Goal: Task Accomplishment & Management: Manage account settings

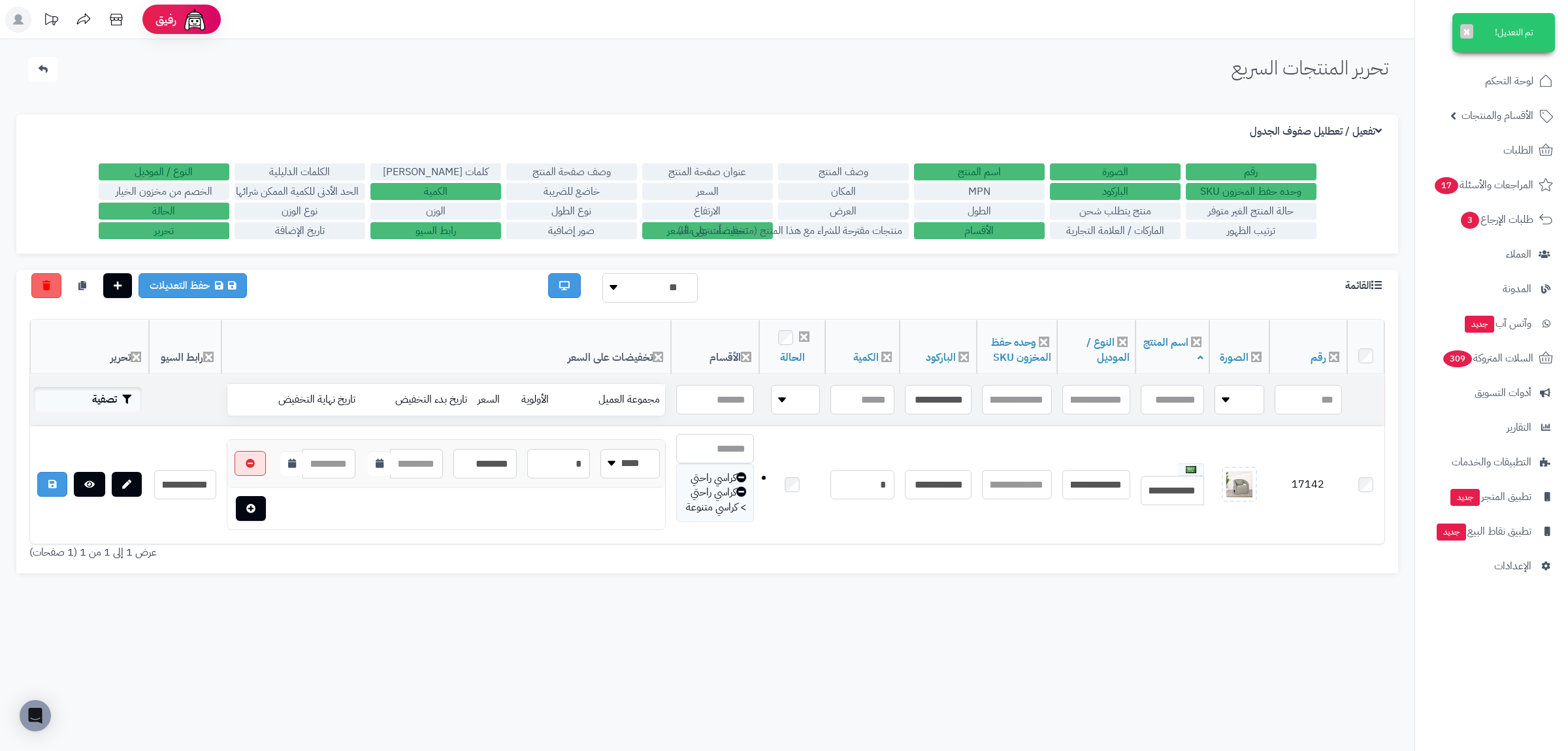
type input "**********"
click at [109, 404] on button "تصفية" at bounding box center [87, 399] width 109 height 25
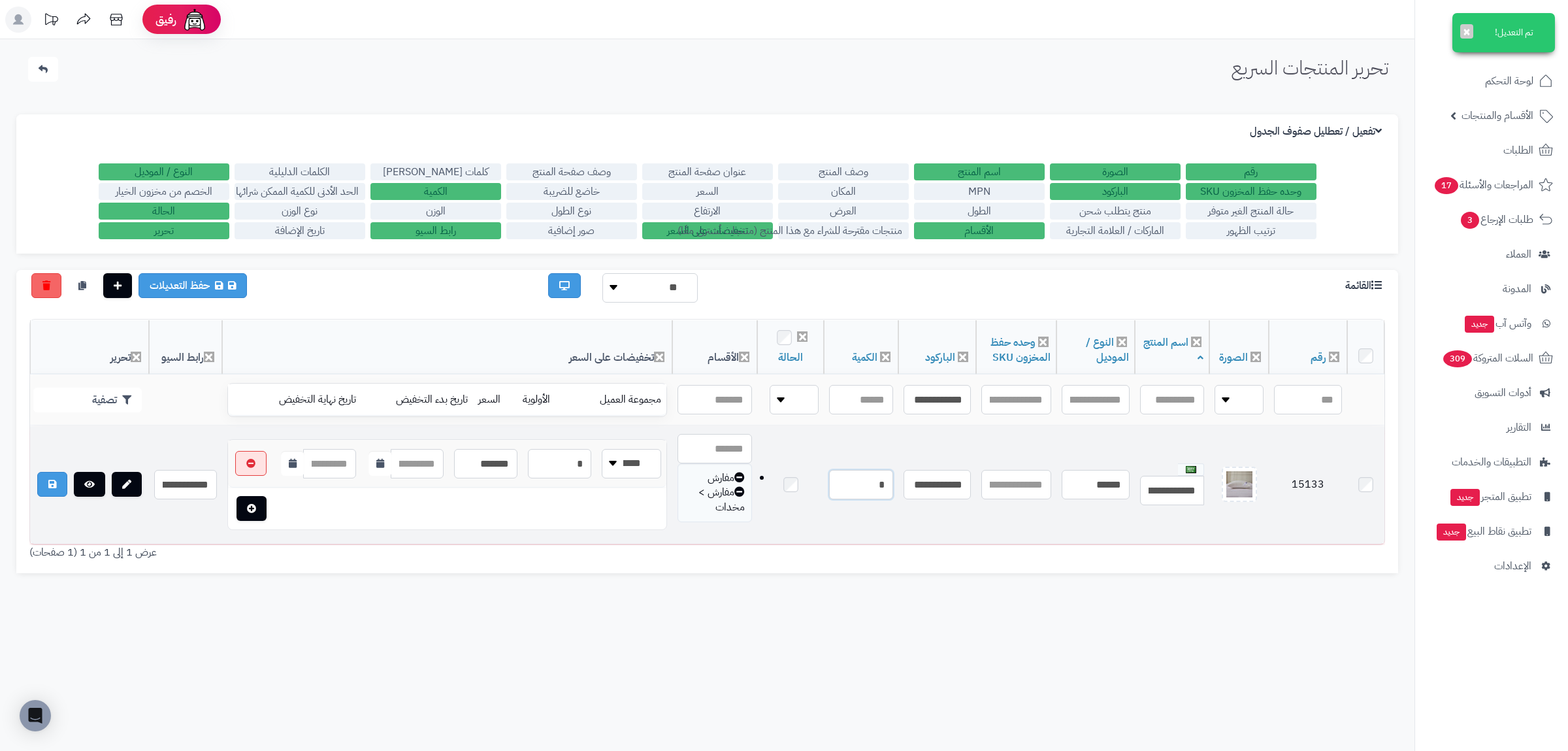
drag, startPoint x: 876, startPoint y: 486, endPoint x: 885, endPoint y: 491, distance: 10.3
click at [885, 491] on input "*" at bounding box center [862, 484] width 64 height 30
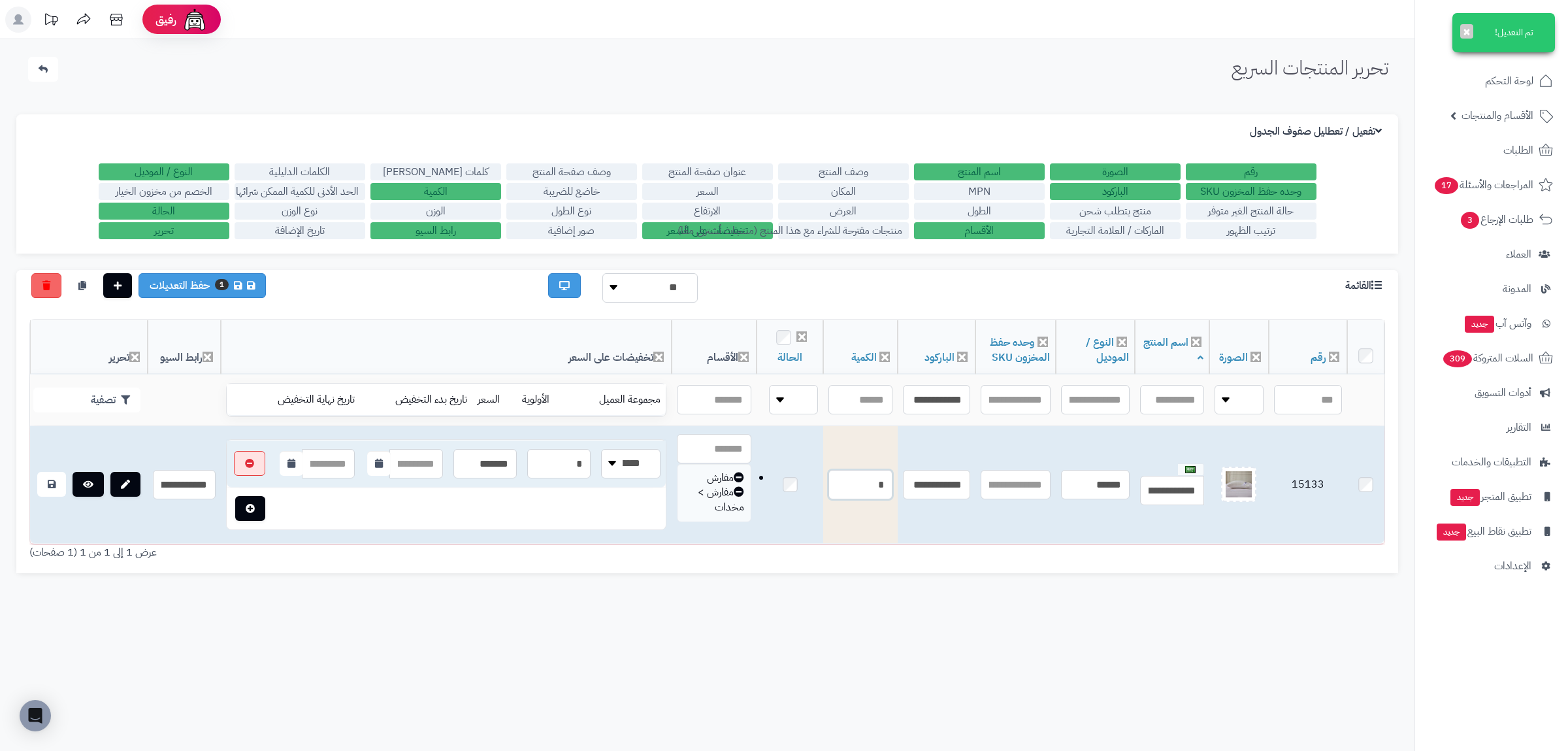
type input "*"
click at [44, 481] on link at bounding box center [51, 484] width 29 height 25
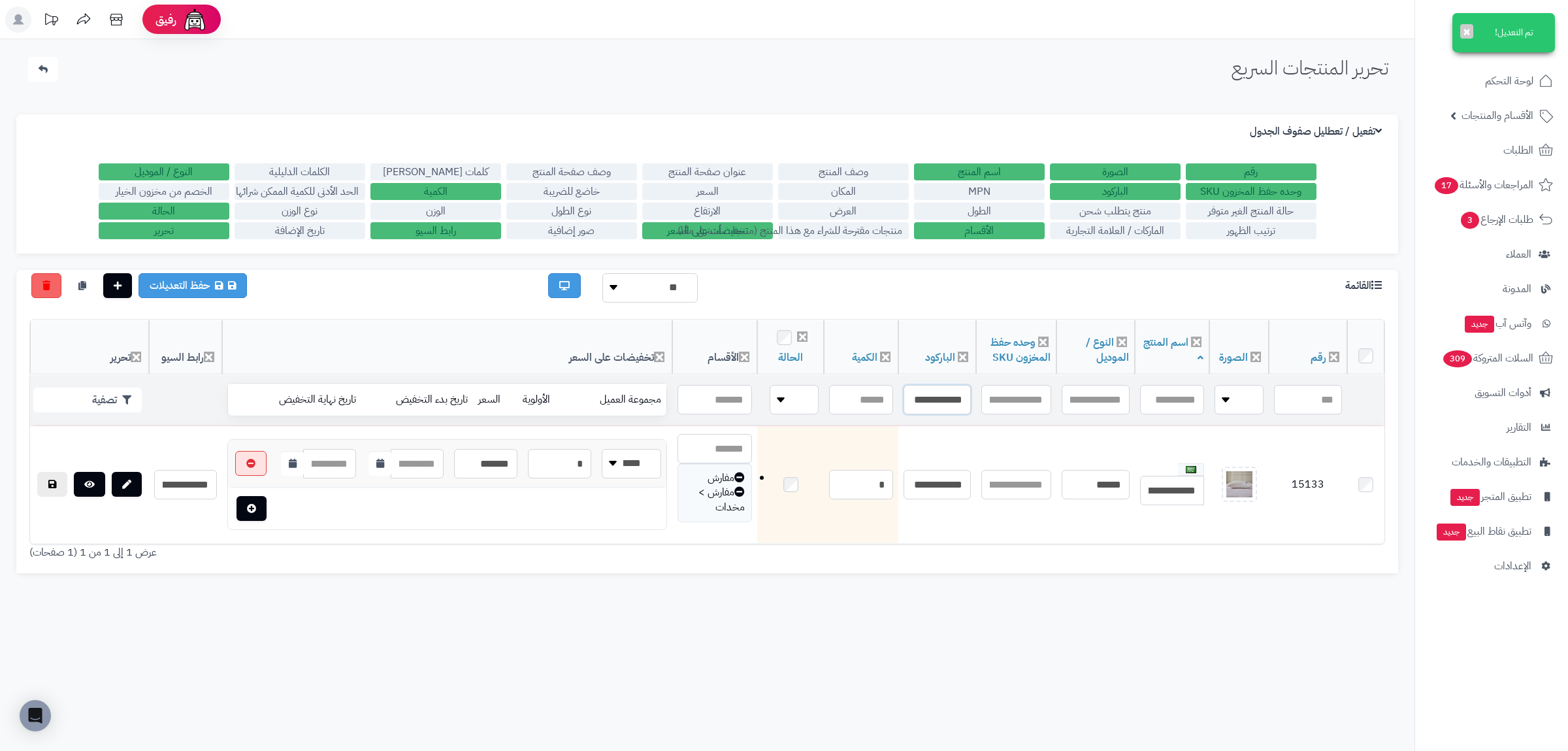
click at [928, 404] on input "**********" at bounding box center [937, 400] width 67 height 30
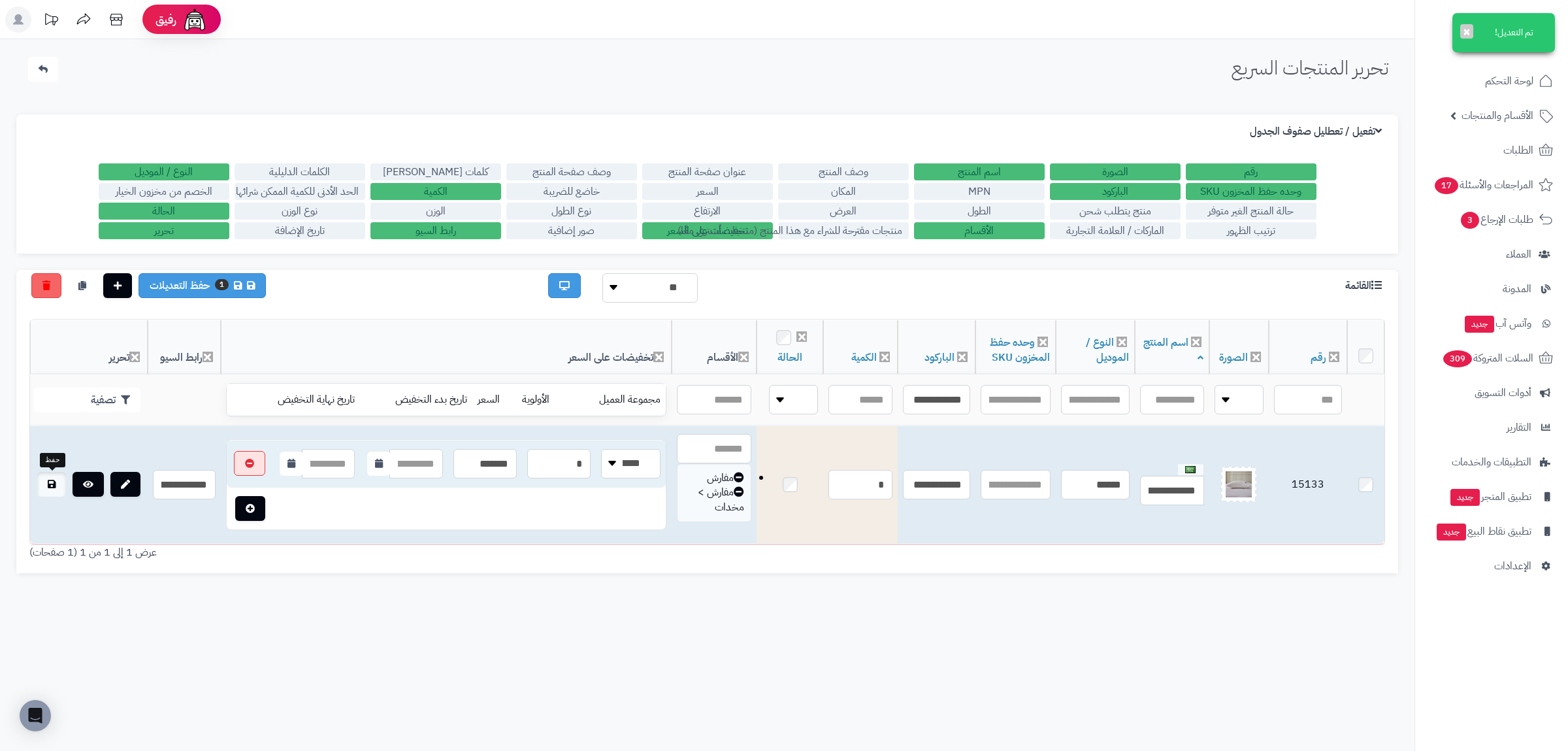
click at [51, 483] on icon at bounding box center [51, 484] width 8 height 10
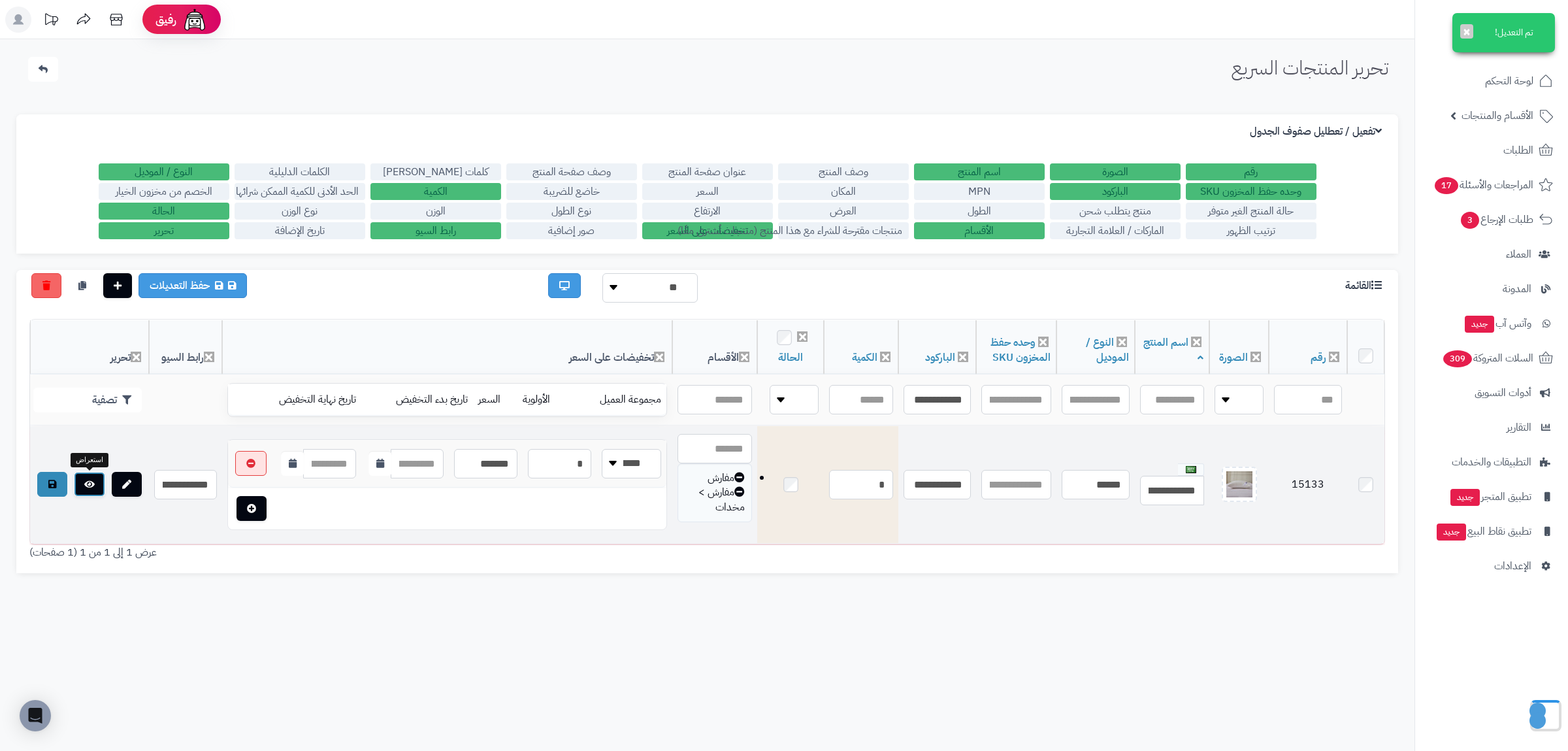
click at [98, 481] on link at bounding box center [90, 484] width 31 height 25
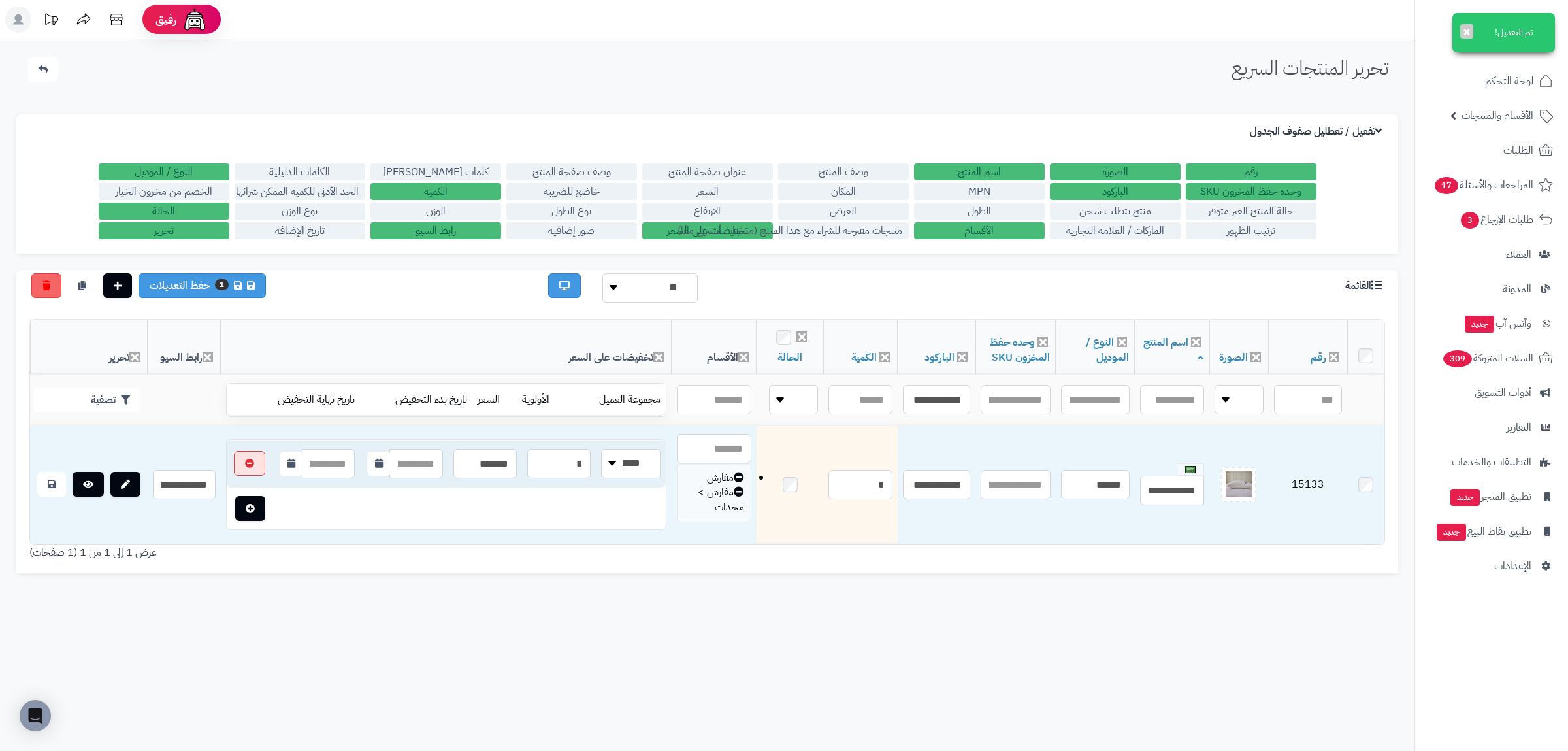
drag, startPoint x: 59, startPoint y: 484, endPoint x: 68, endPoint y: 480, distance: 9.8
click at [62, 484] on link at bounding box center [51, 484] width 29 height 25
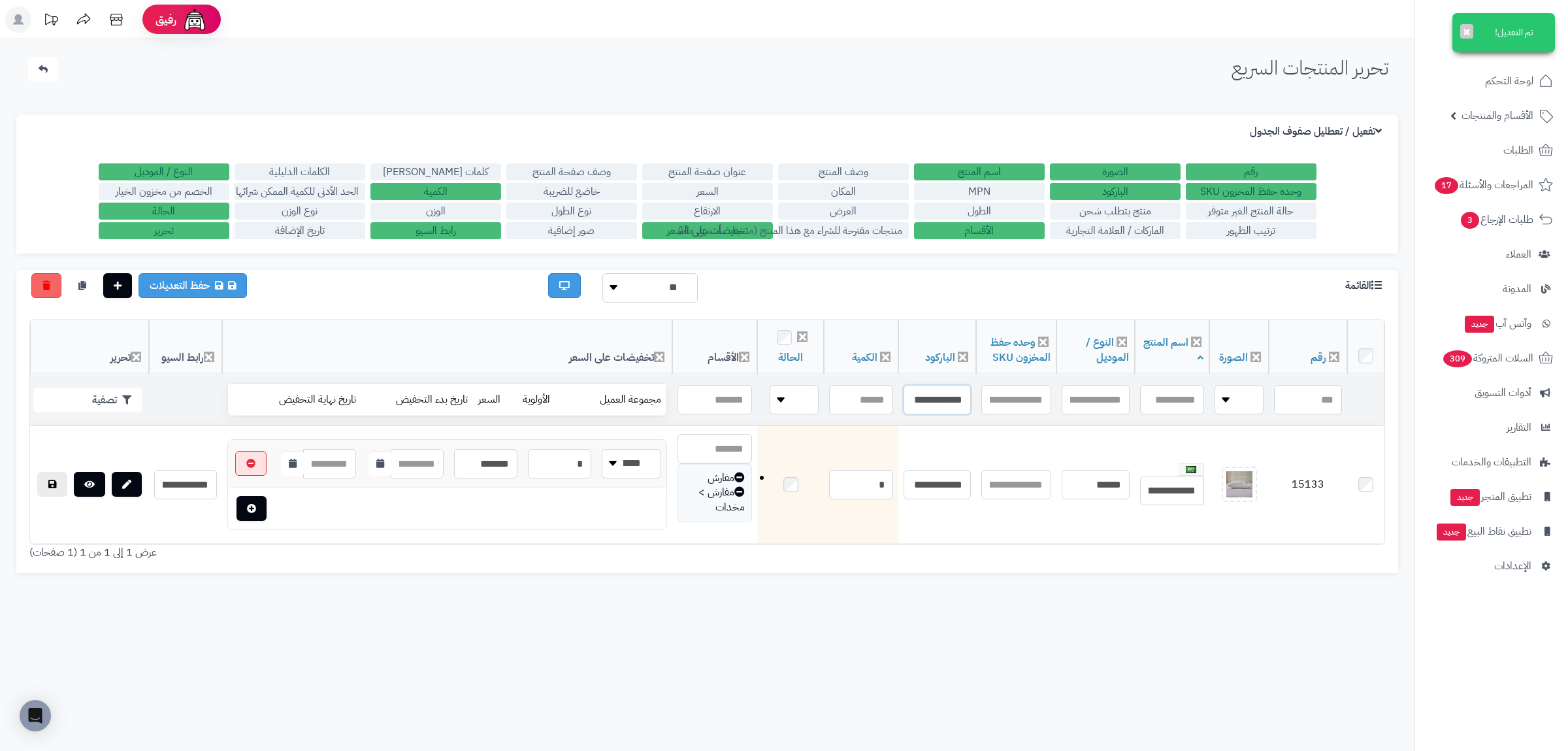
click at [925, 402] on input "**********" at bounding box center [937, 400] width 67 height 30
paste input "text"
type input "**********"
click at [115, 388] on button "تصفية" at bounding box center [87, 399] width 109 height 25
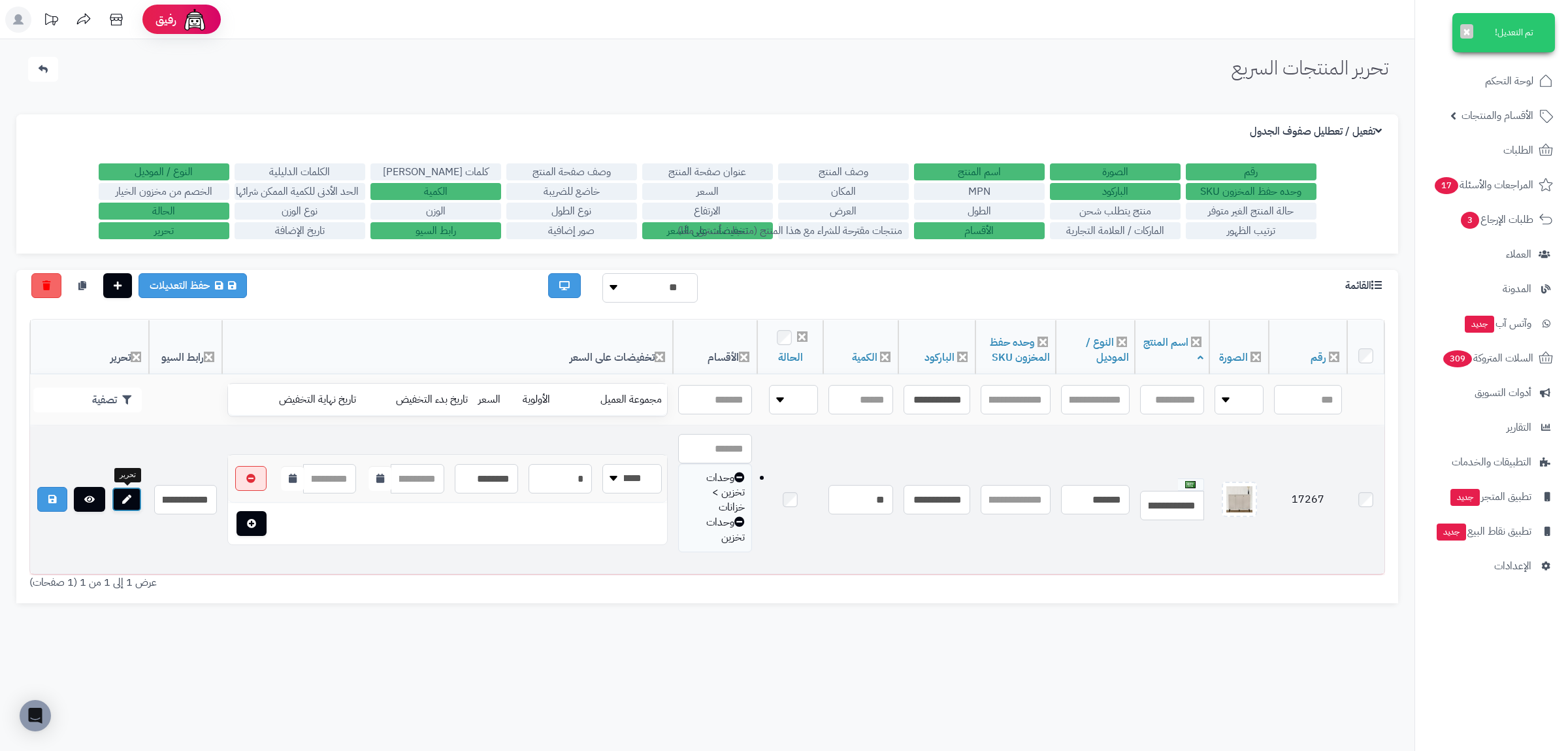
click at [130, 511] on link at bounding box center [126, 499] width 30 height 25
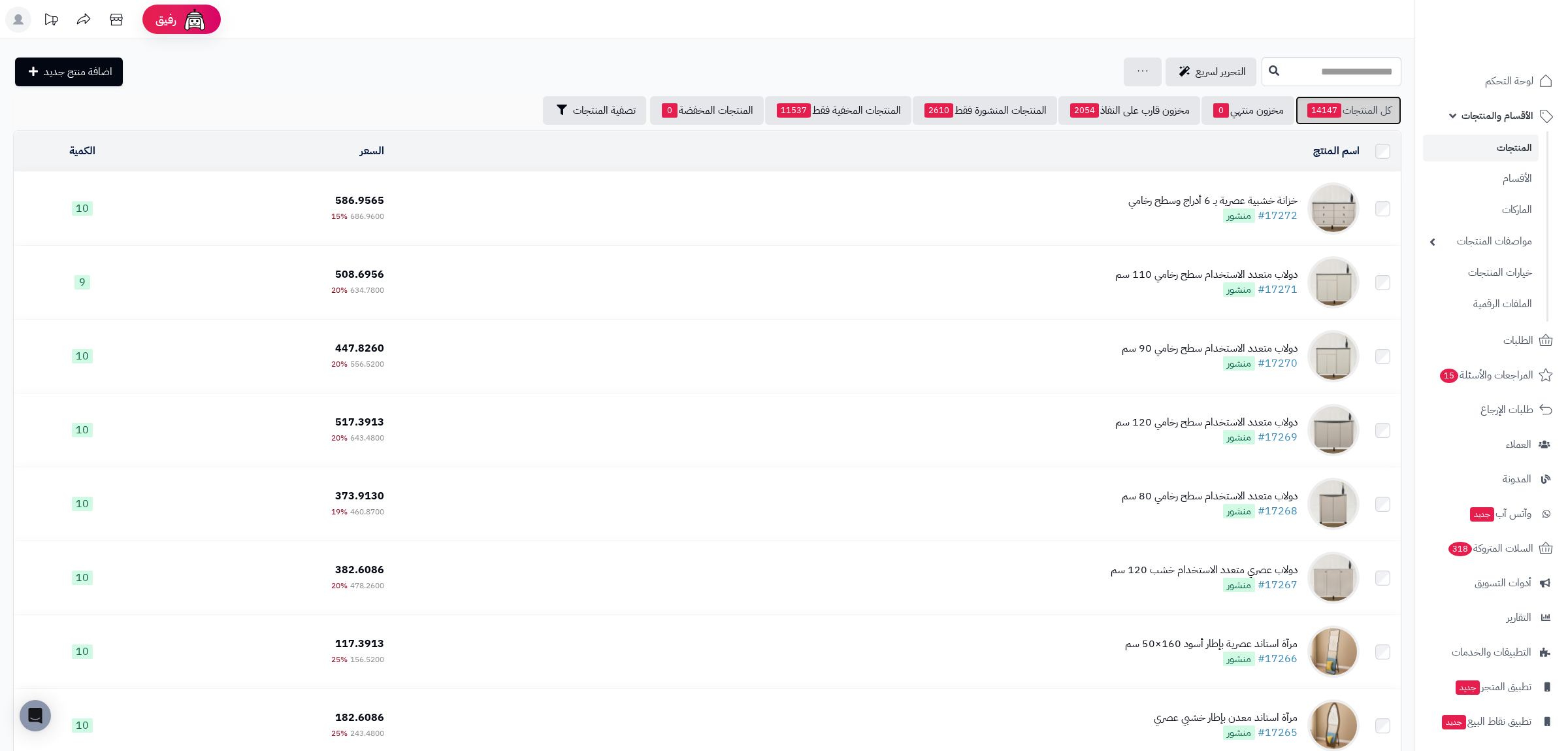
click at [1348, 115] on link "كل المنتجات 14147" at bounding box center [1349, 110] width 106 height 29
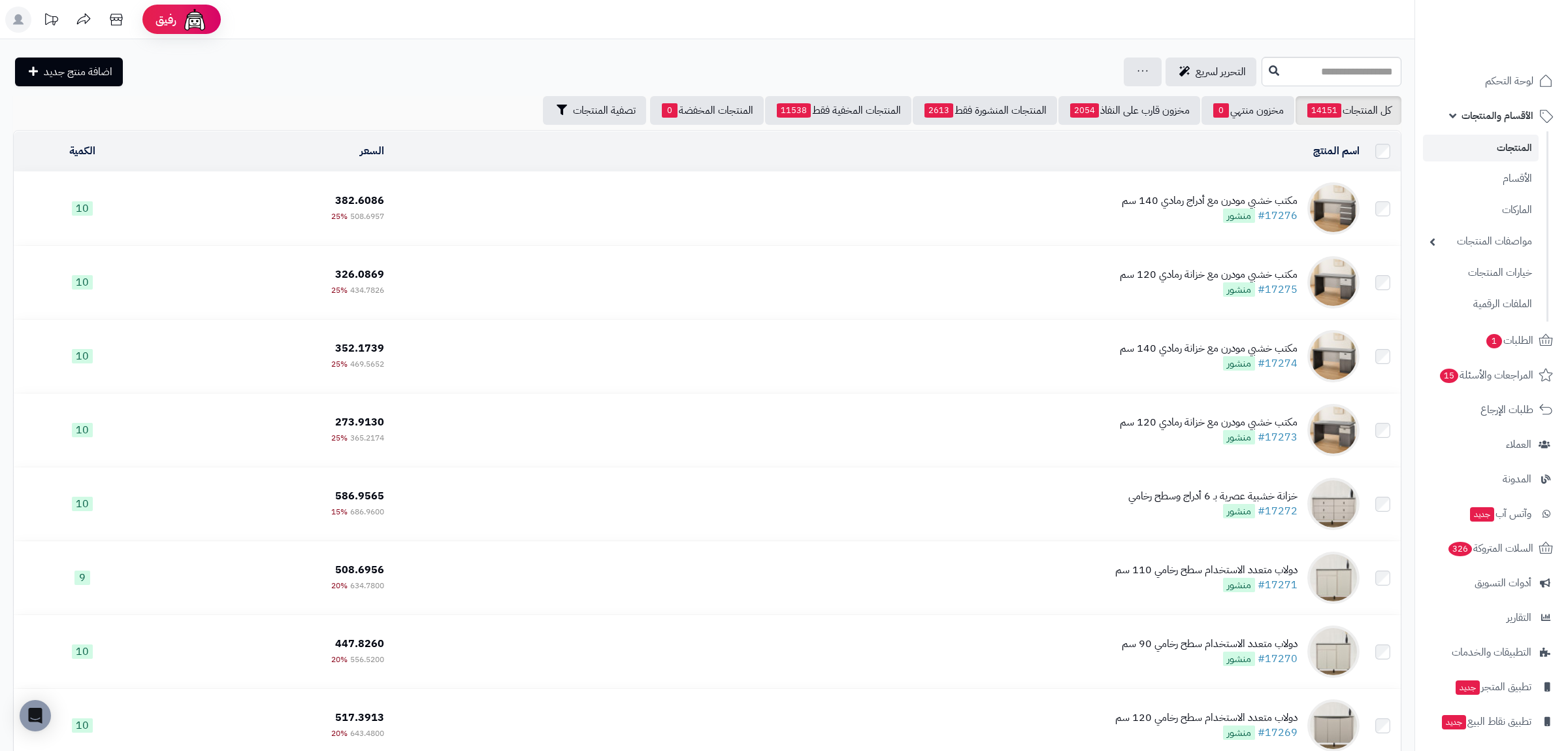
scroll to position [250, 0]
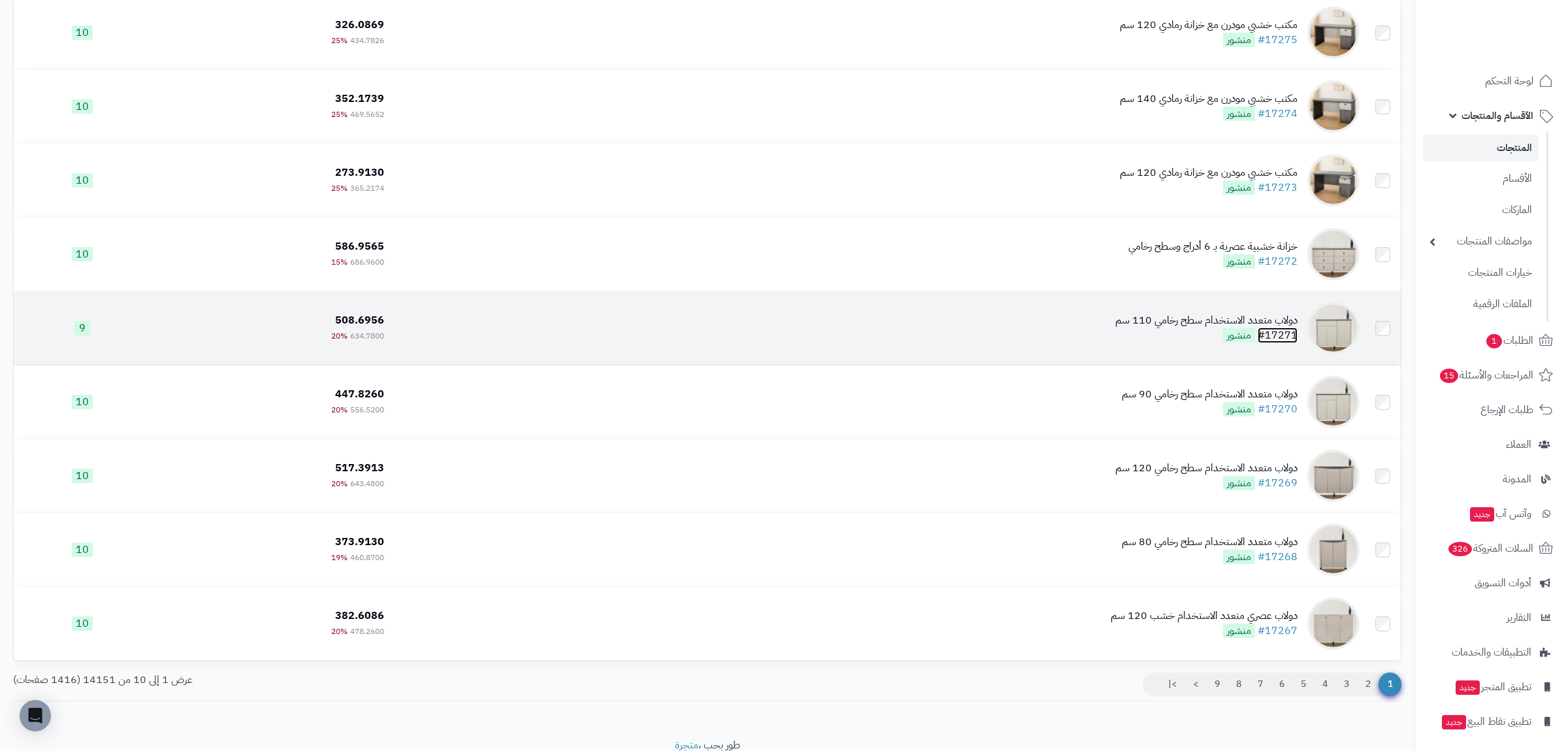
click at [1288, 329] on link "#17271" at bounding box center [1278, 335] width 40 height 16
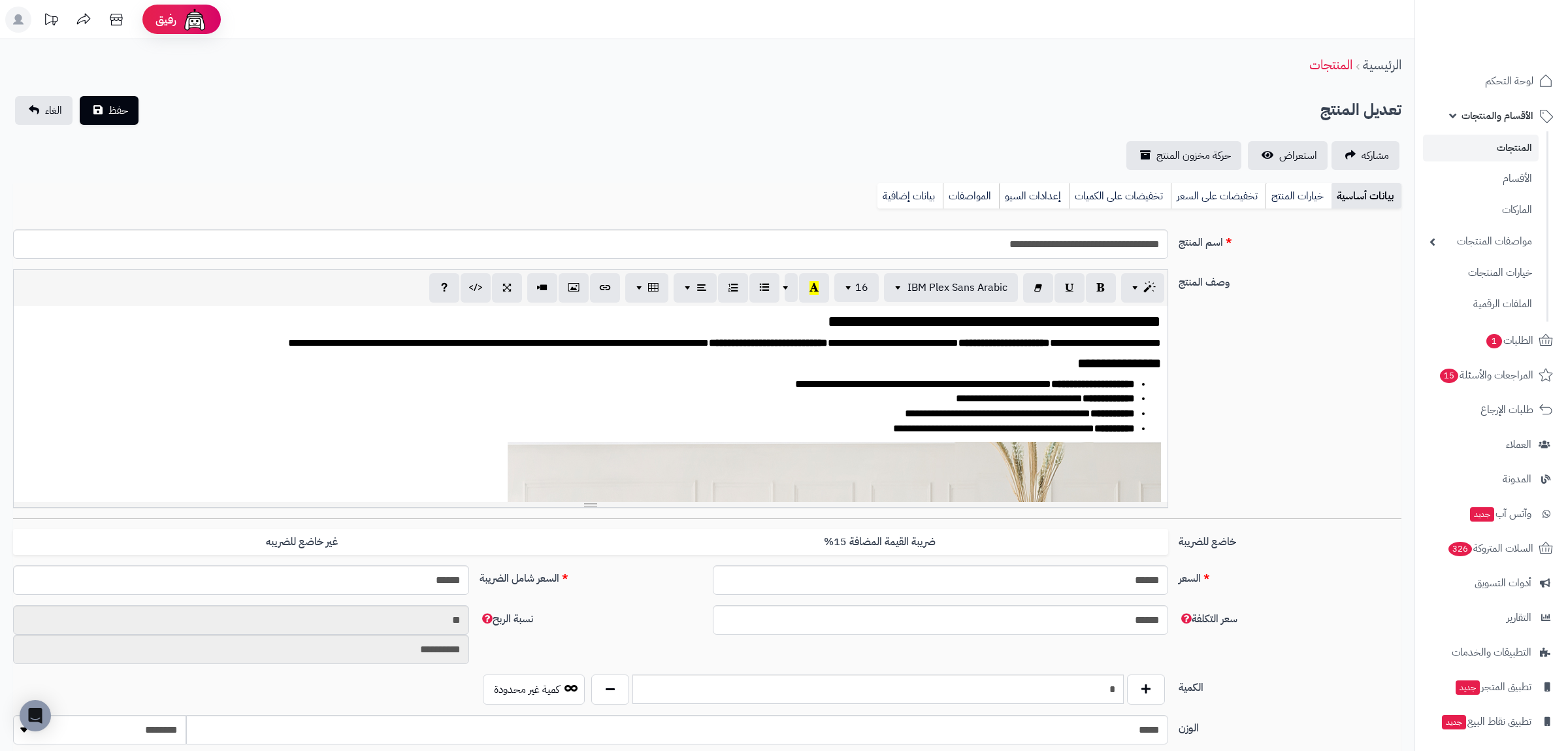
click at [882, 188] on link "بيانات إضافية" at bounding box center [910, 196] width 65 height 26
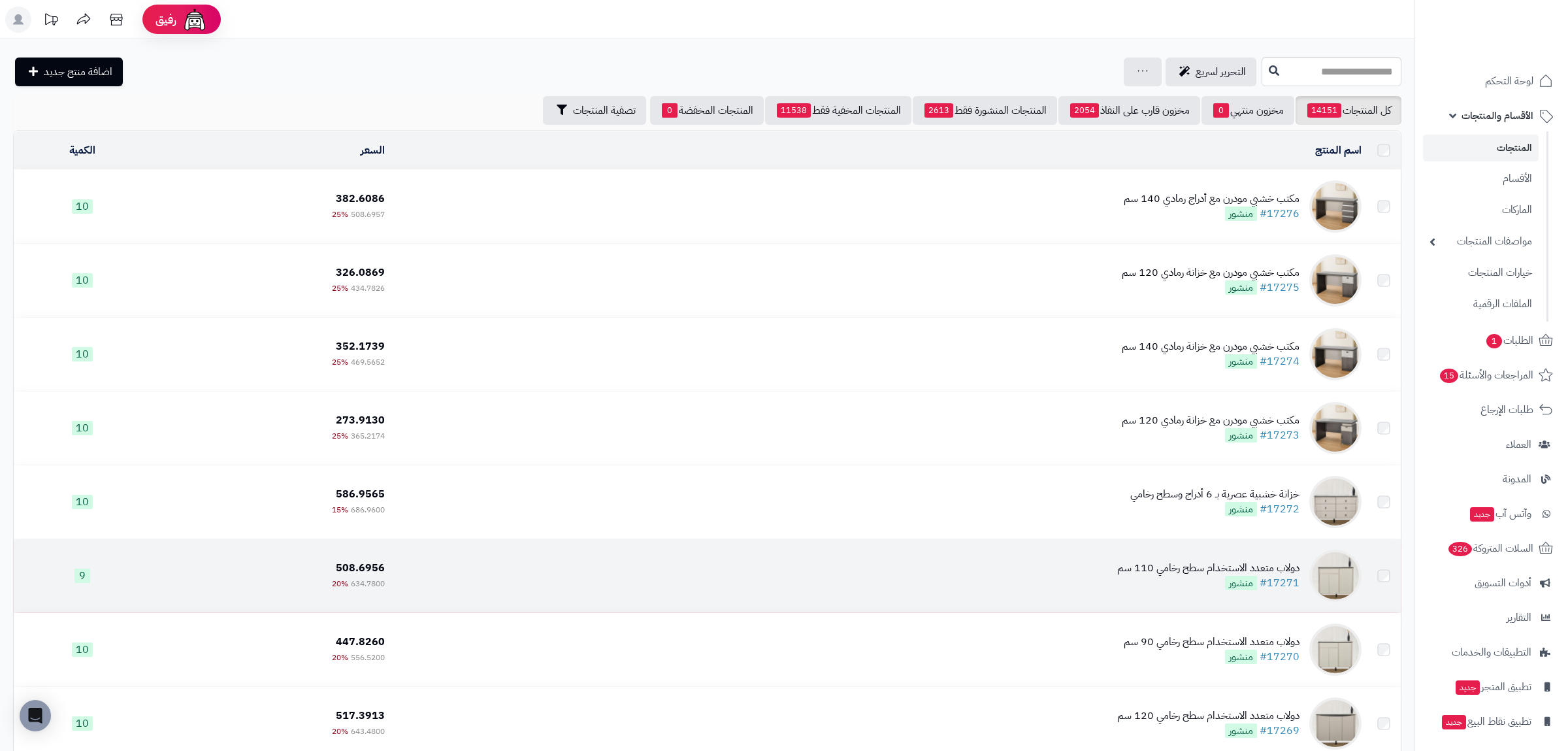
scroll to position [250, 0]
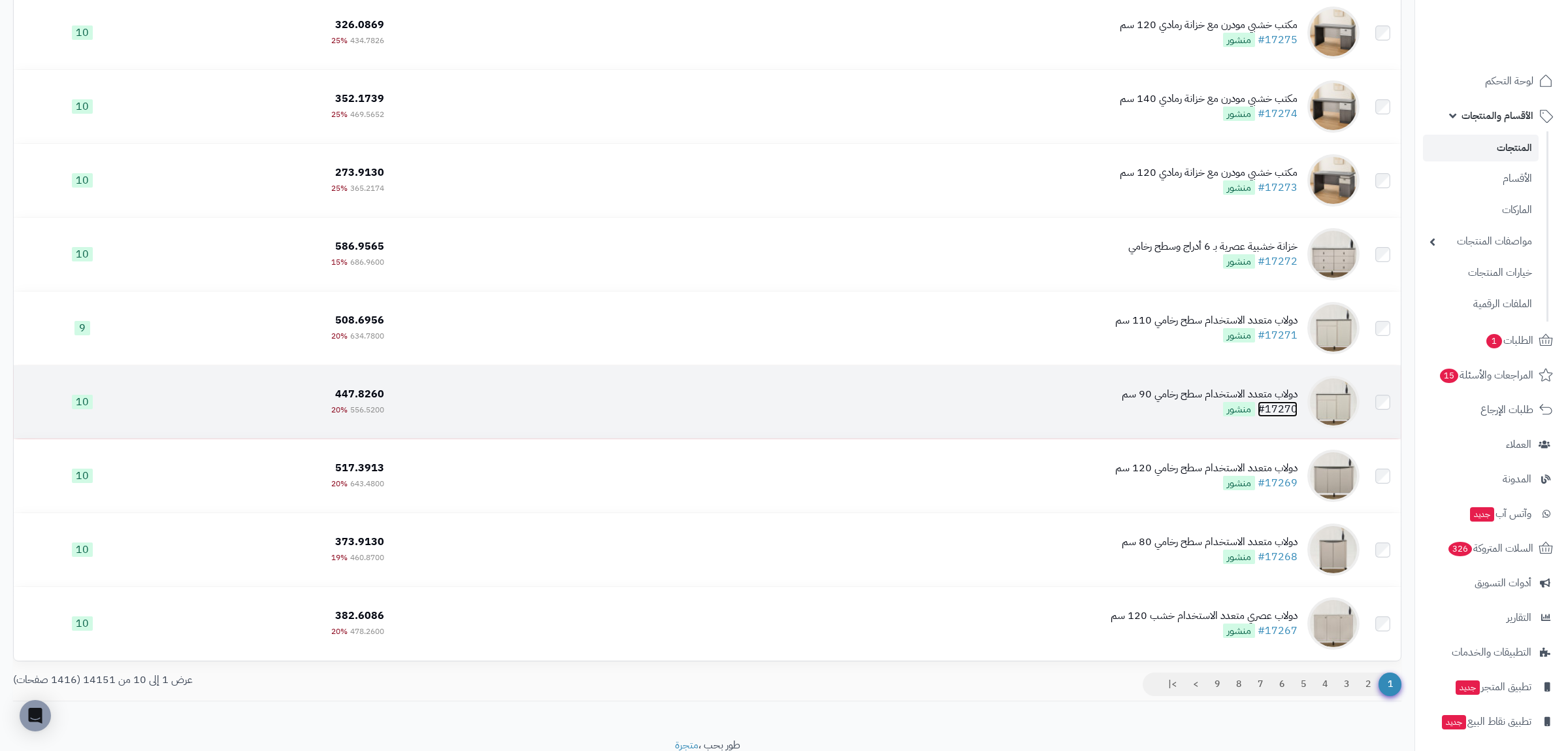
click at [1283, 411] on link "#17270" at bounding box center [1278, 409] width 40 height 16
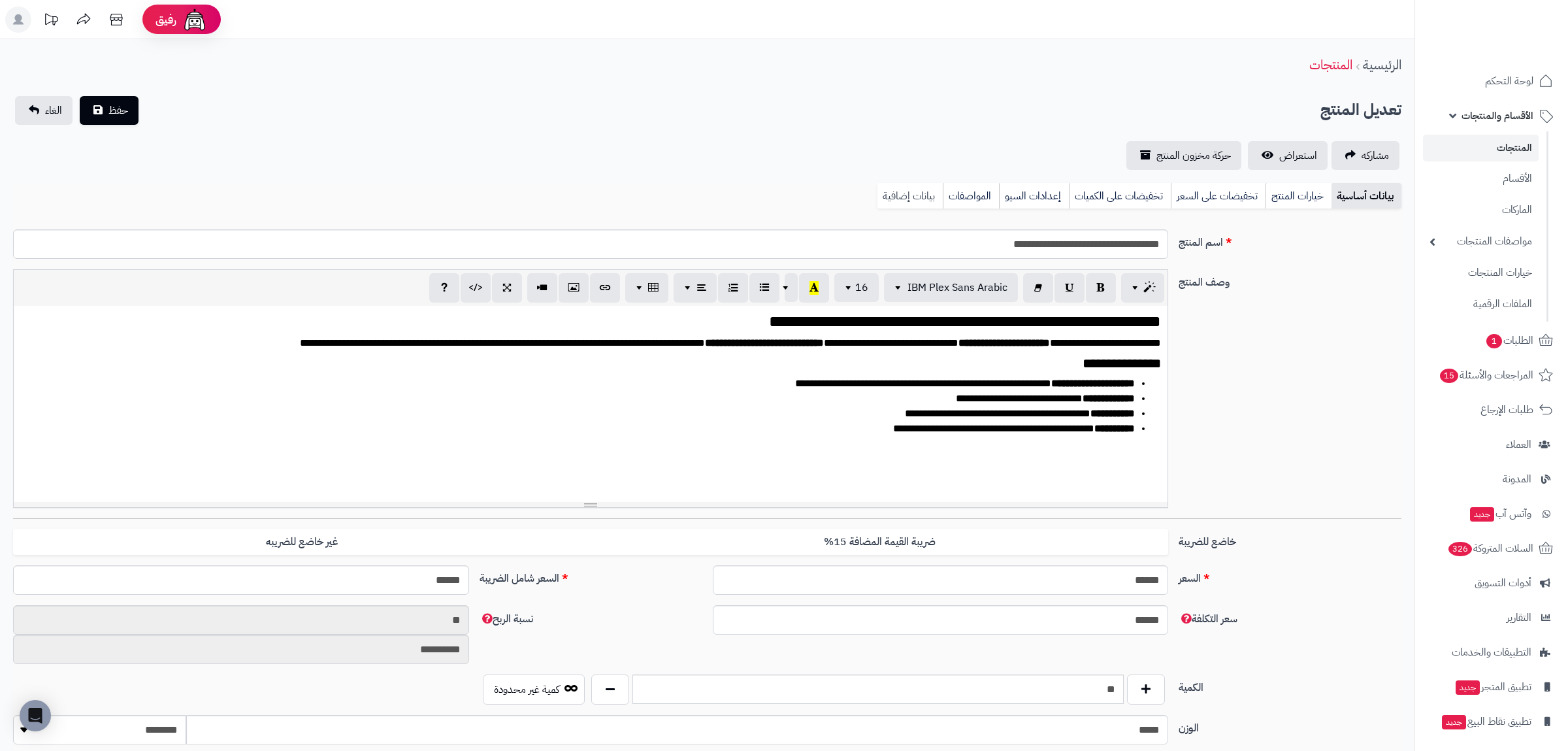
scroll to position [3315, 0]
click at [922, 190] on link "بيانات إضافية" at bounding box center [910, 196] width 65 height 26
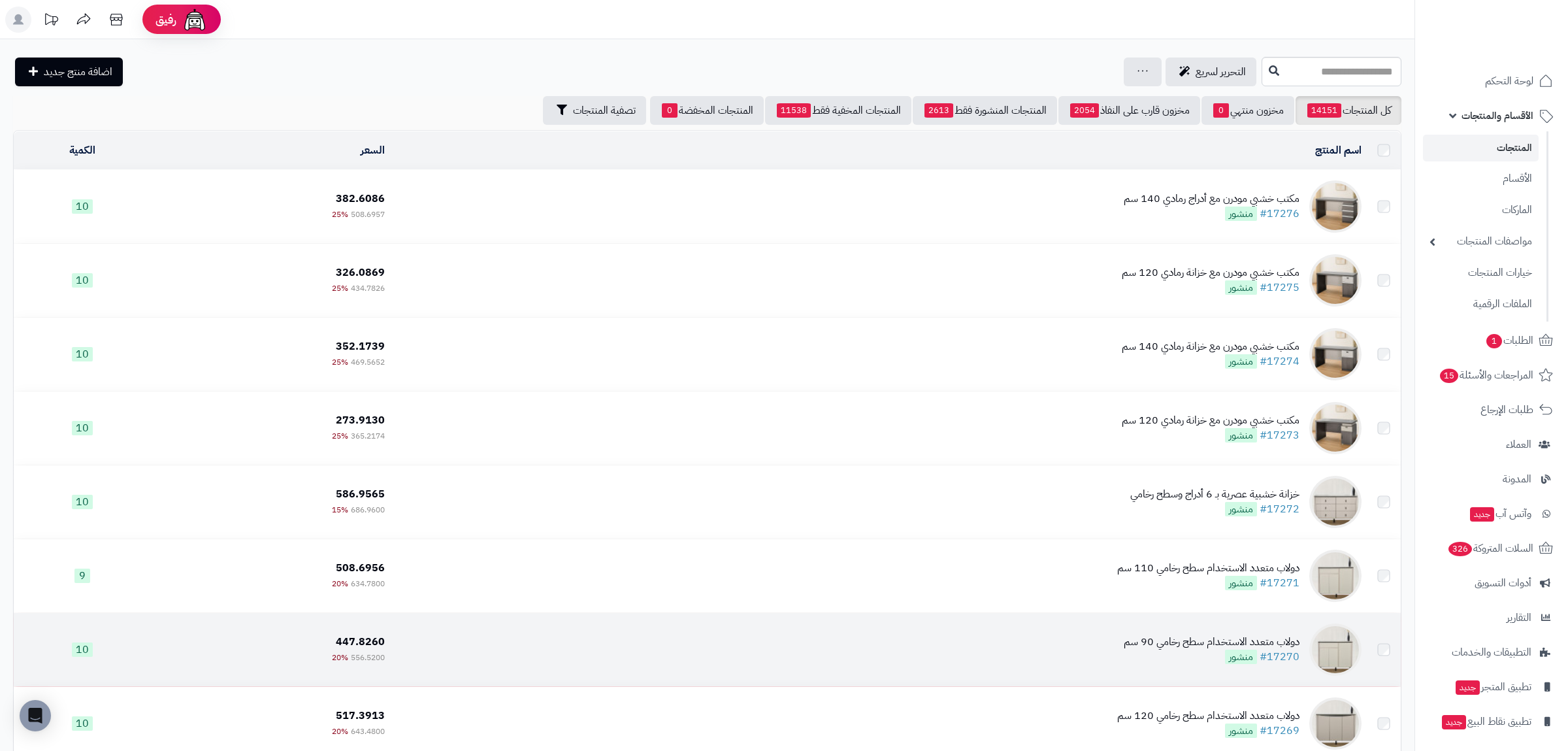
scroll to position [250, 0]
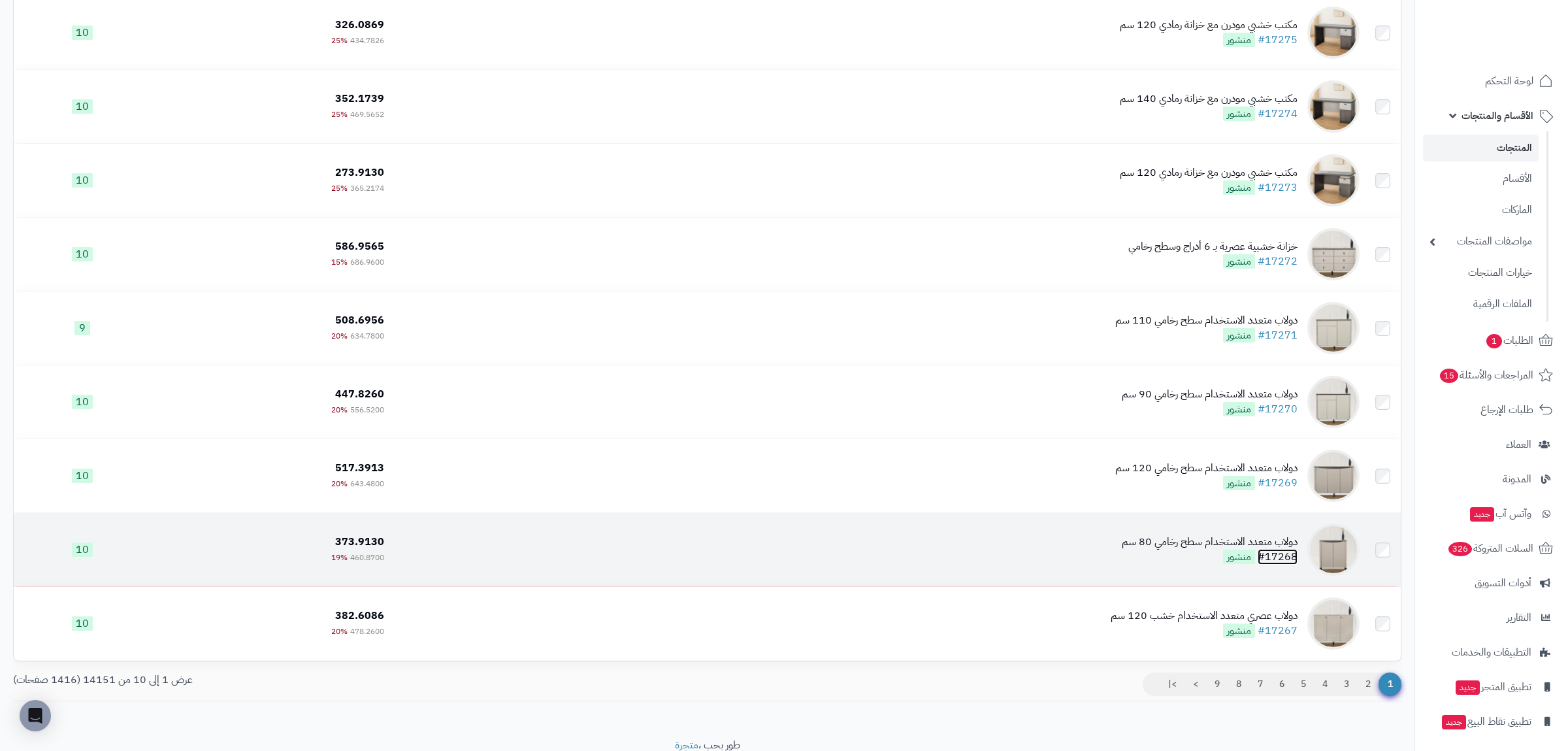
click at [1284, 553] on link "#17268" at bounding box center [1278, 557] width 40 height 16
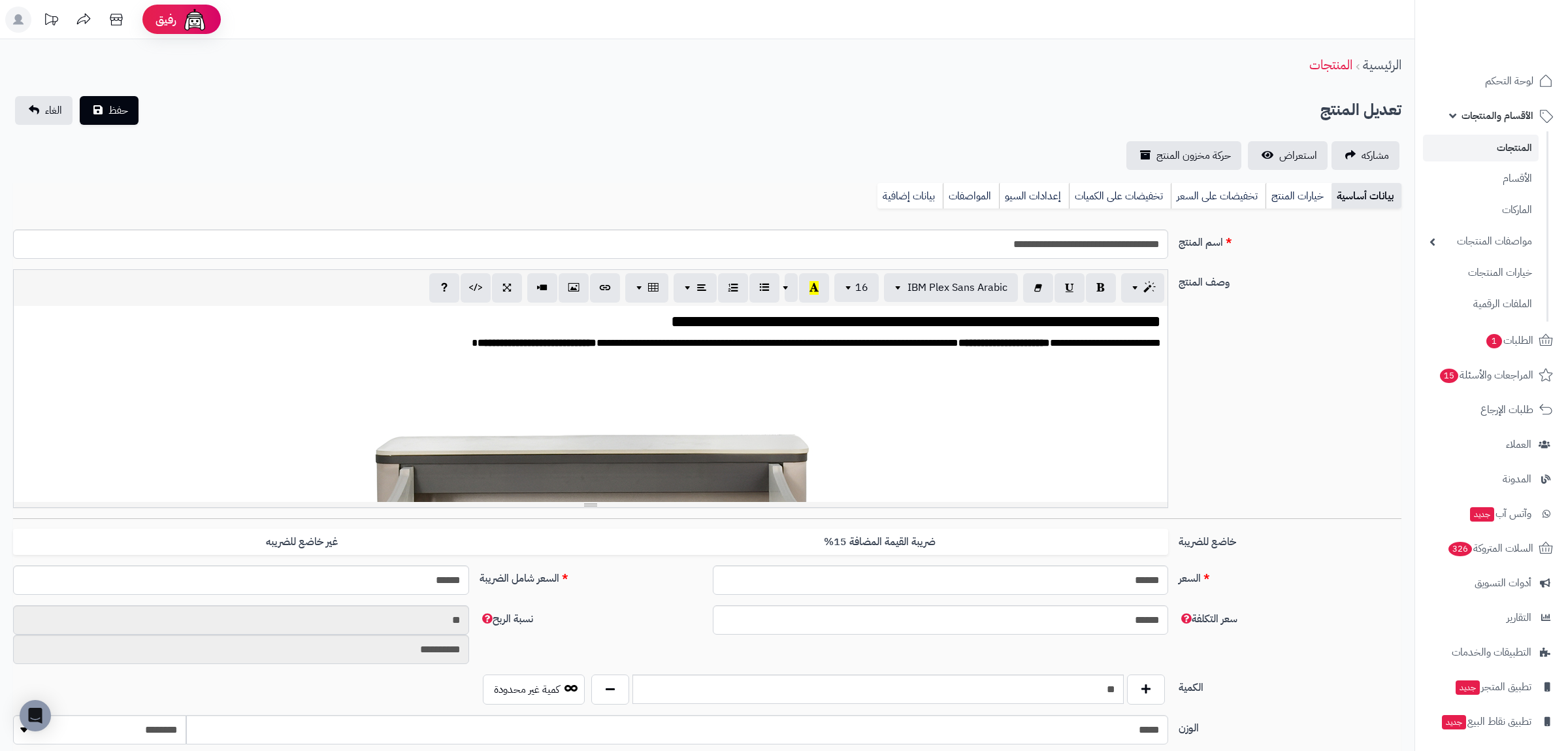
scroll to position [3315, 0]
click at [925, 195] on link "بيانات إضافية" at bounding box center [910, 196] width 65 height 26
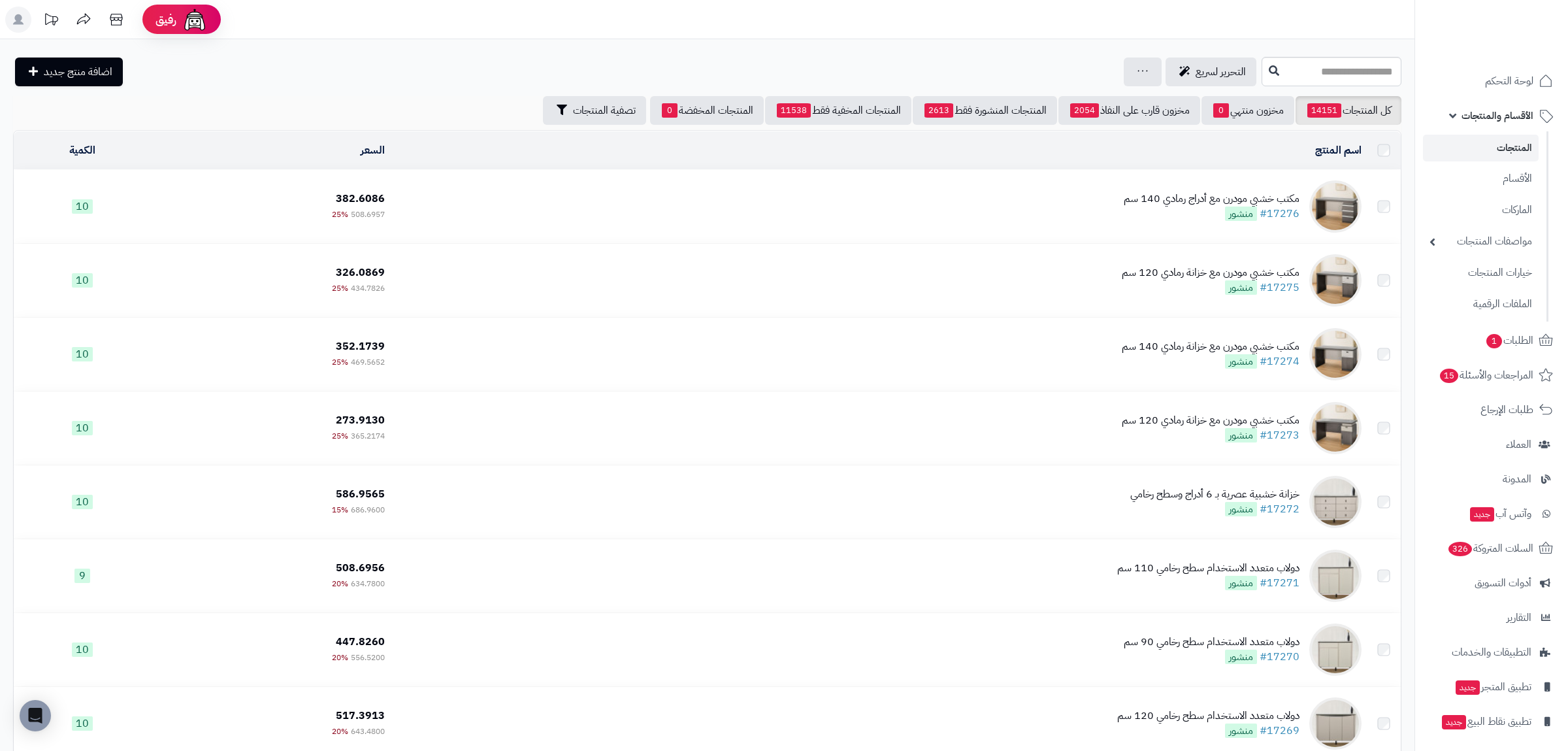
scroll to position [250, 0]
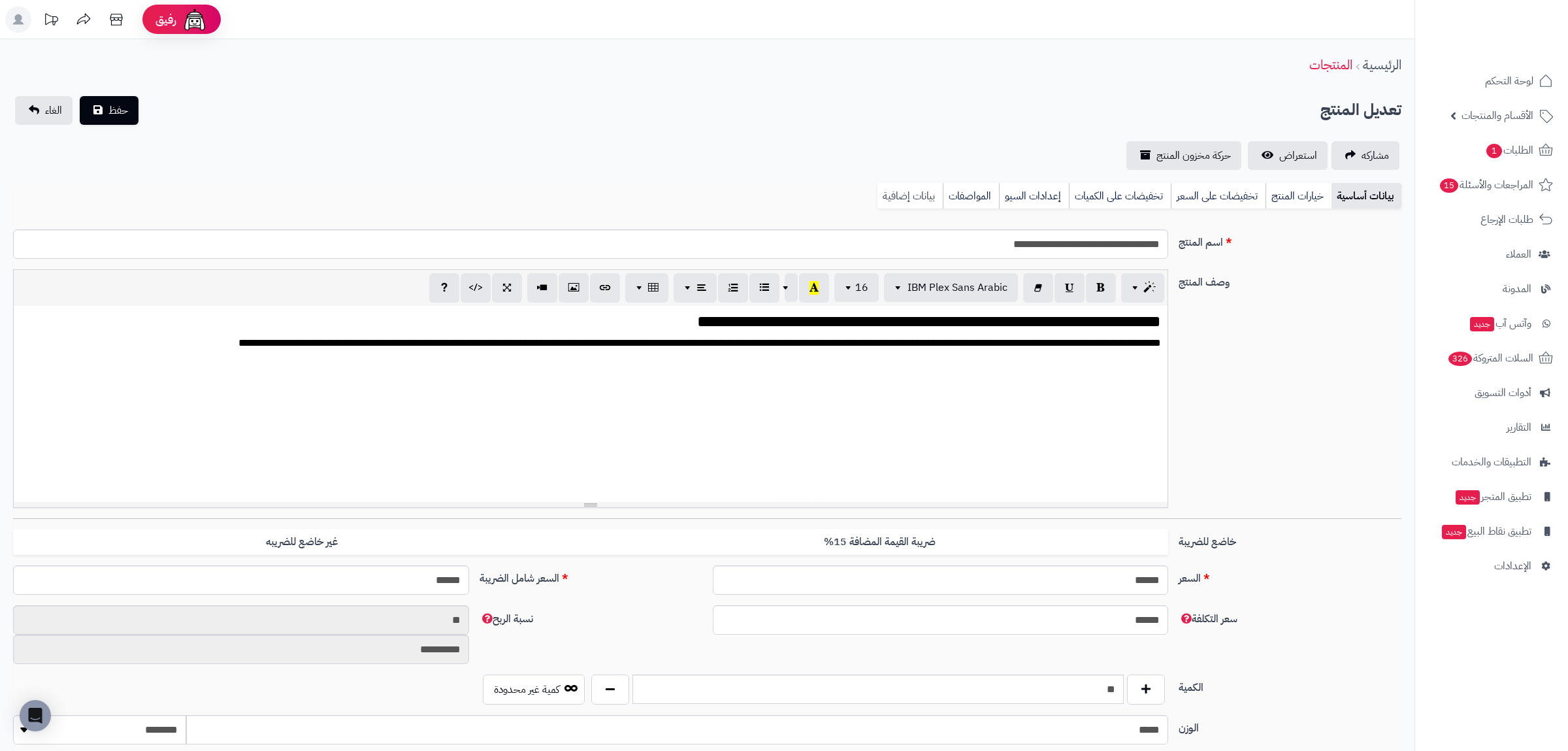
click at [899, 182] on div "**********" at bounding box center [707, 661] width 1415 height 1245
click at [899, 193] on link "بيانات إضافية" at bounding box center [910, 196] width 65 height 26
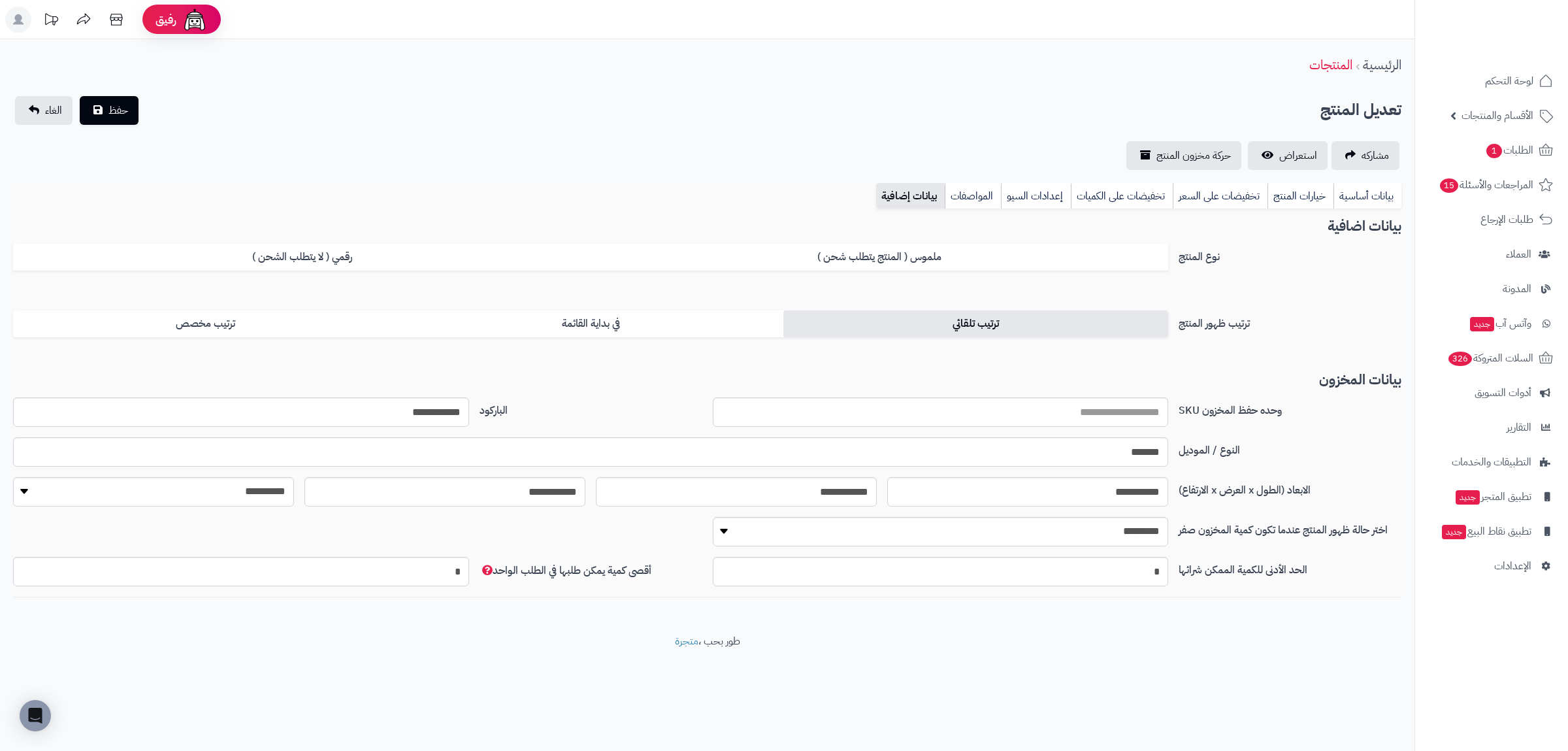
click at [936, 331] on label "ترتيب تلقائي" at bounding box center [976, 323] width 385 height 27
click at [115, 104] on span "حفظ" at bounding box center [118, 110] width 20 height 16
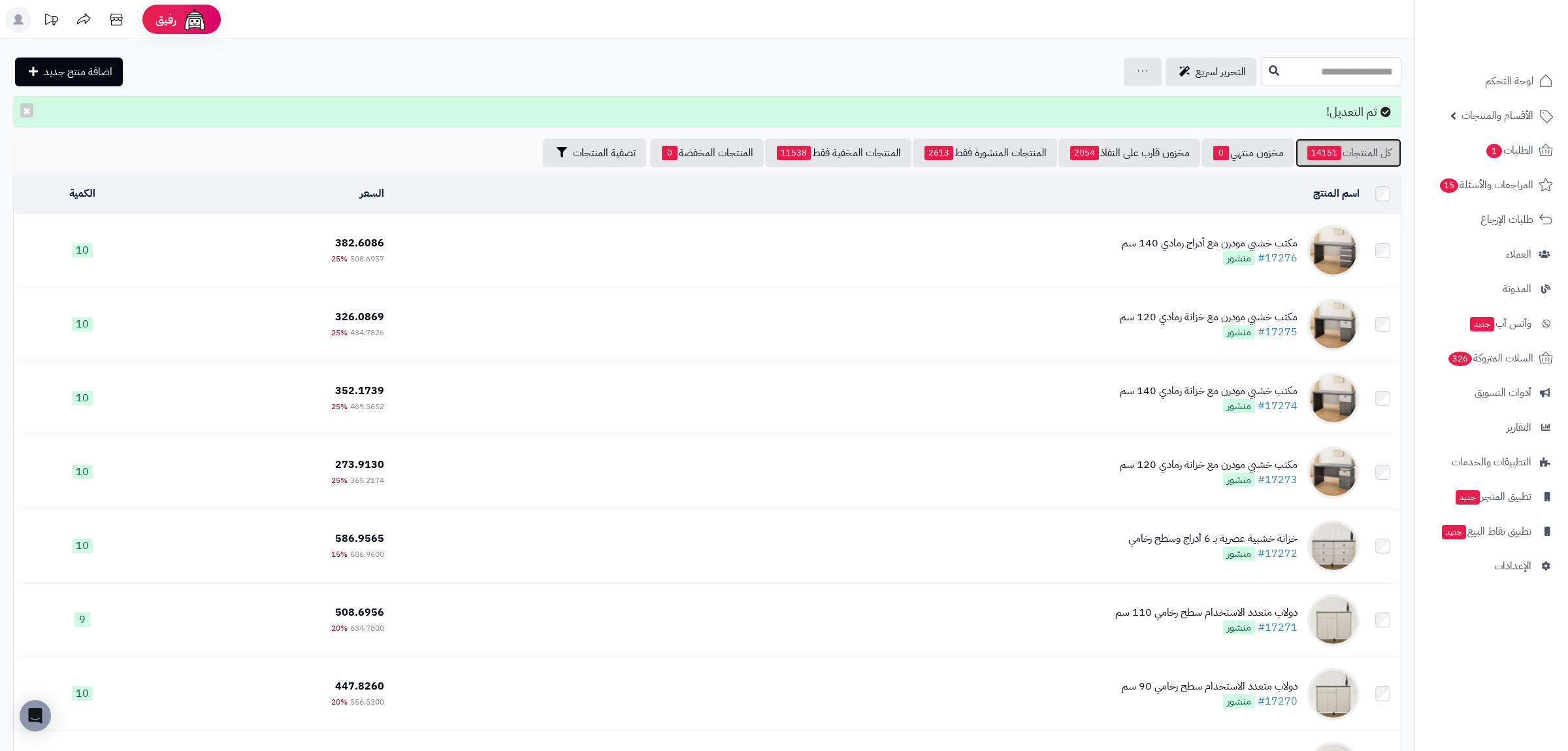
click at [1364, 151] on link "كل المنتجات 14151" at bounding box center [1349, 152] width 106 height 29
